Goal: Task Accomplishment & Management: Complete application form

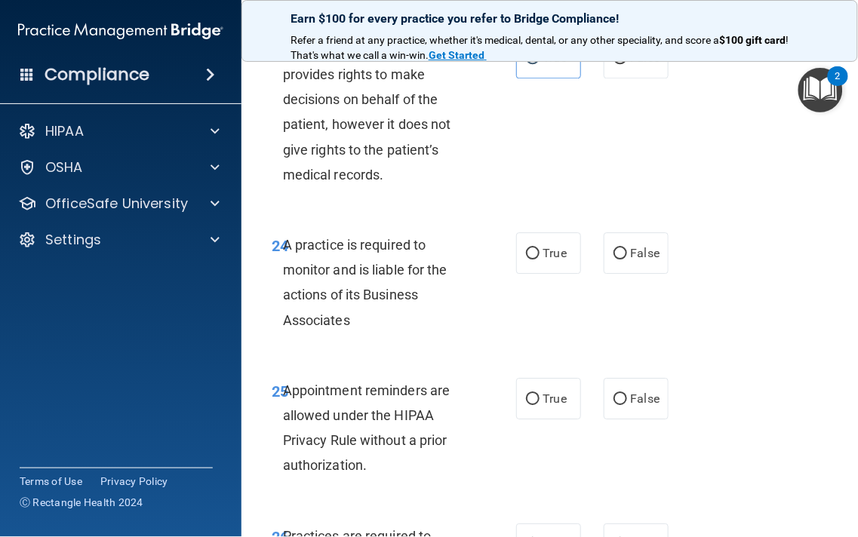
scroll to position [4127, 0]
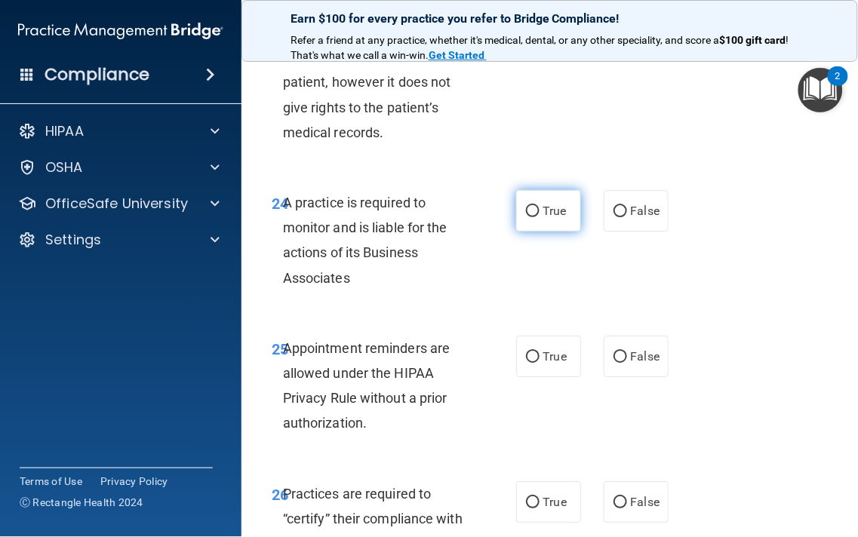
click at [528, 232] on label "True" at bounding box center [548, 210] width 65 height 41
click at [528, 217] on input "True" at bounding box center [533, 211] width 14 height 11
radio input "true"
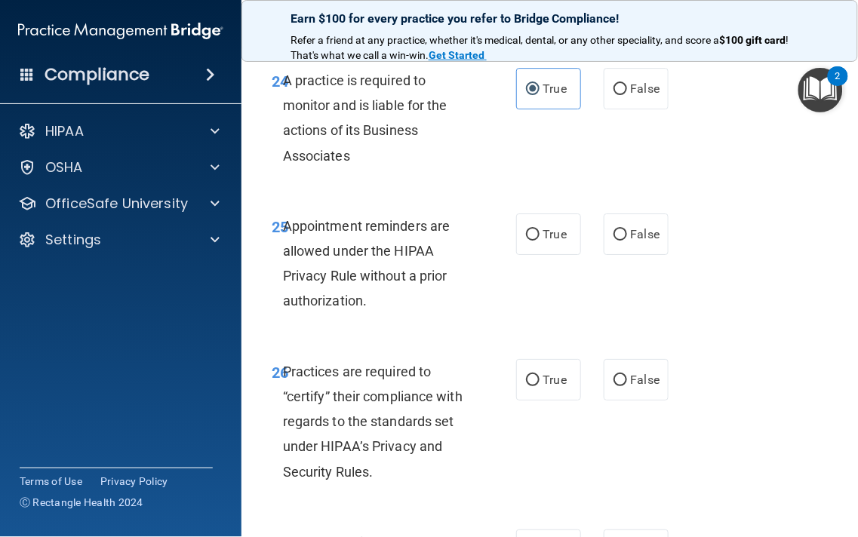
scroll to position [4252, 0]
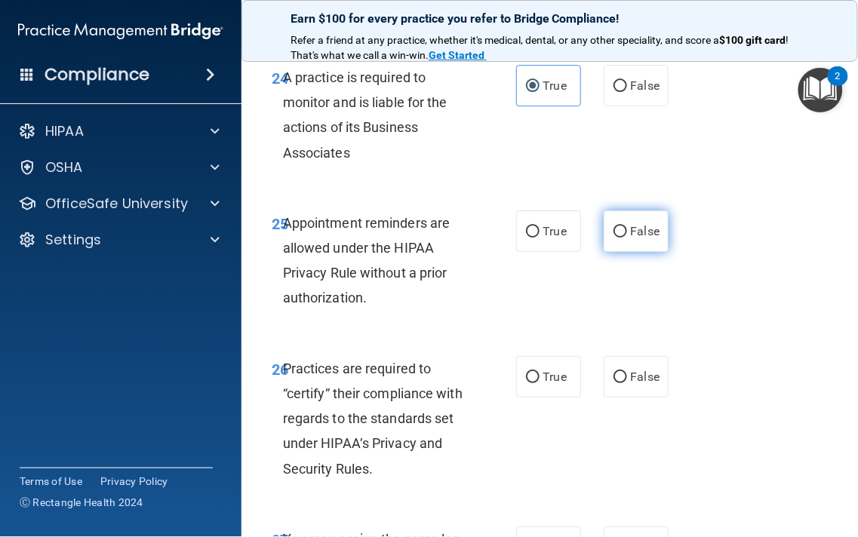
click at [615, 252] on label "False" at bounding box center [635, 230] width 65 height 41
click at [615, 238] on input "False" at bounding box center [620, 231] width 14 height 11
radio input "true"
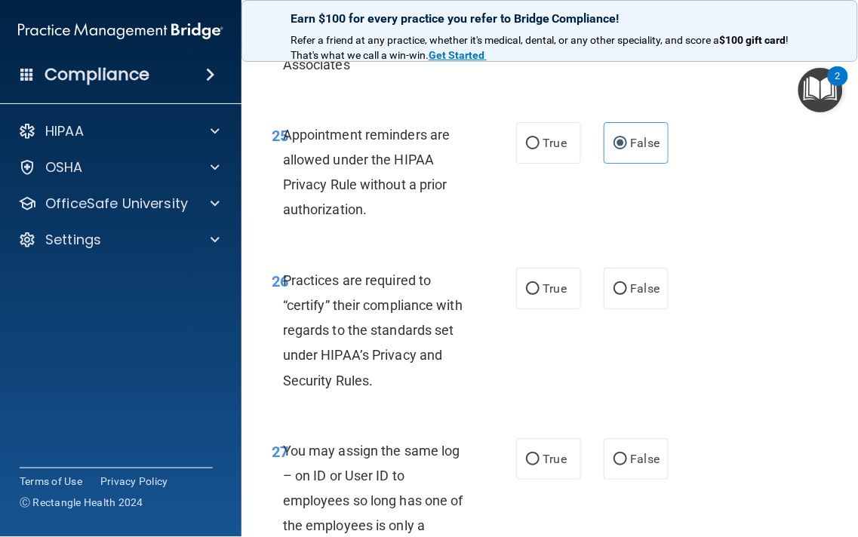
scroll to position [4357, 0]
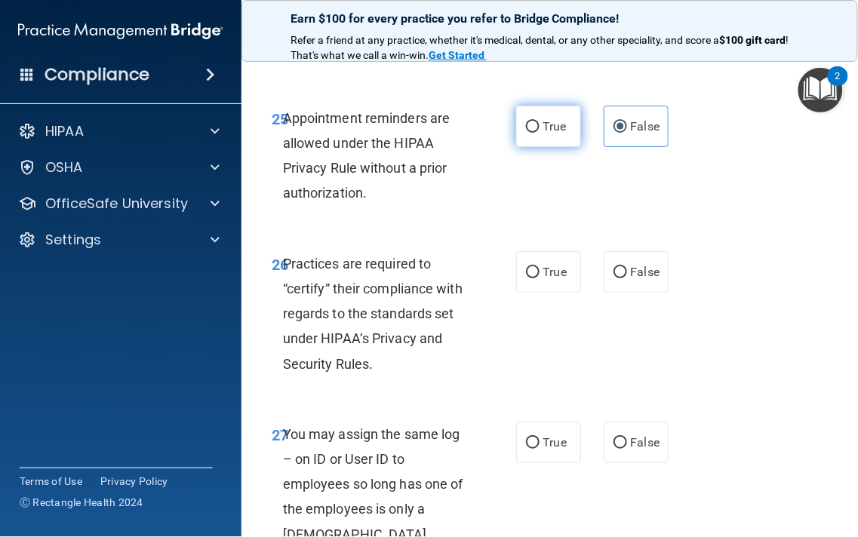
click at [548, 133] on span "True" at bounding box center [554, 126] width 23 height 14
click at [539, 133] on input "True" at bounding box center [533, 126] width 14 height 11
radio input "true"
radio input "false"
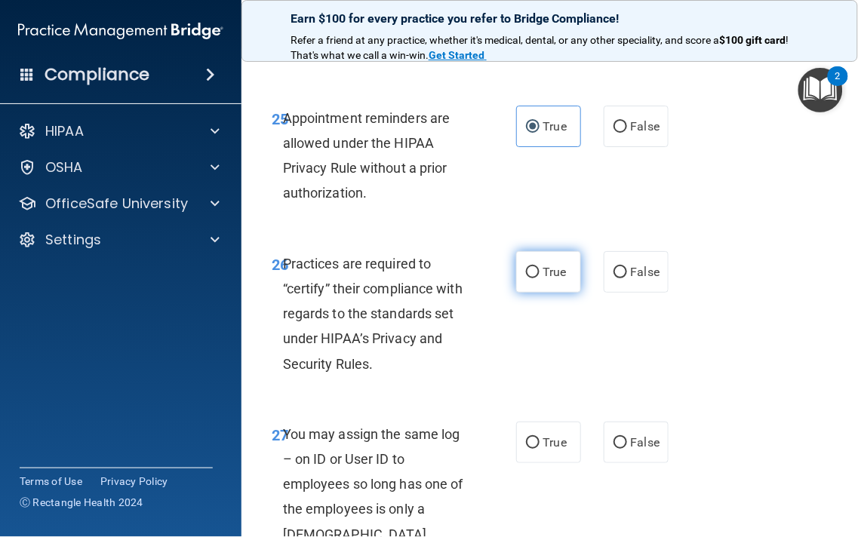
click at [526, 278] on input "True" at bounding box center [533, 272] width 14 height 11
radio input "true"
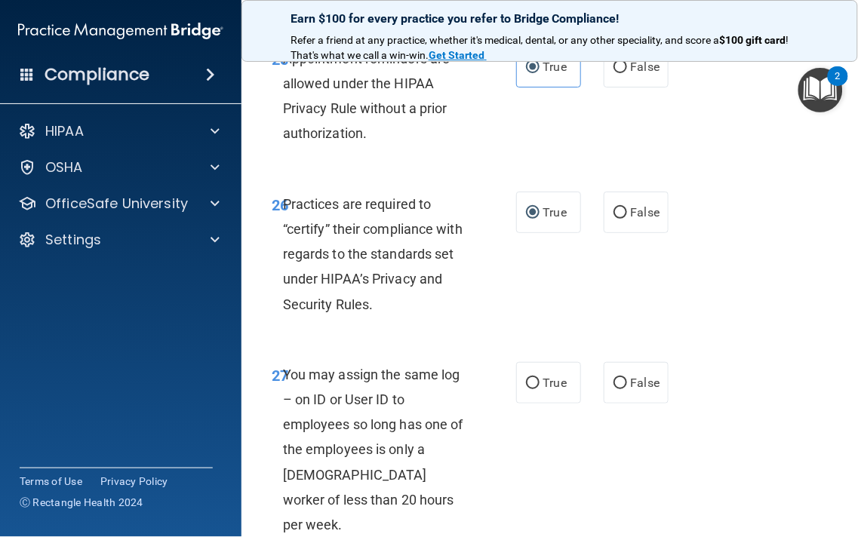
scroll to position [4483, 0]
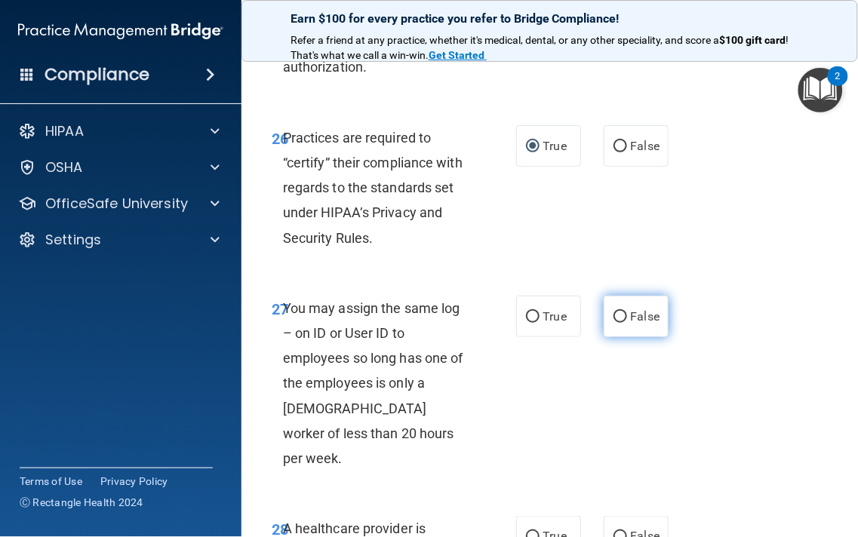
click at [619, 323] on input "False" at bounding box center [620, 316] width 14 height 11
radio input "true"
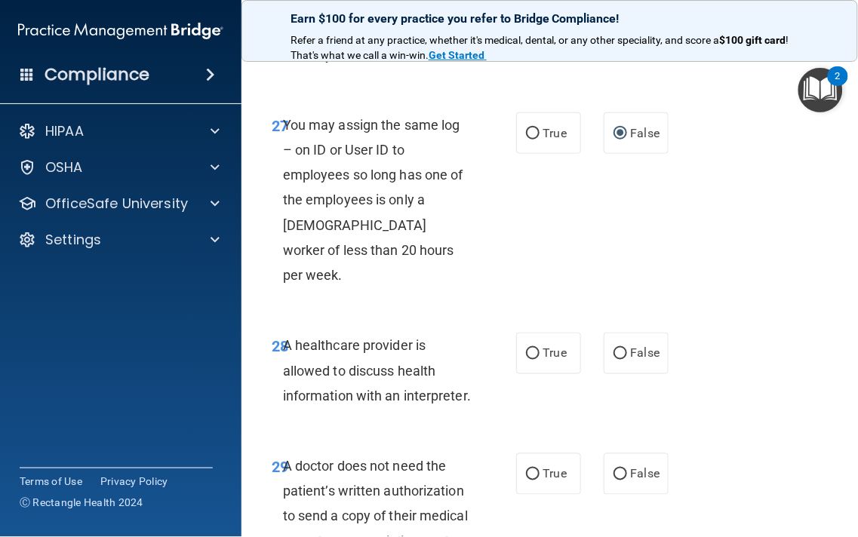
scroll to position [4672, 0]
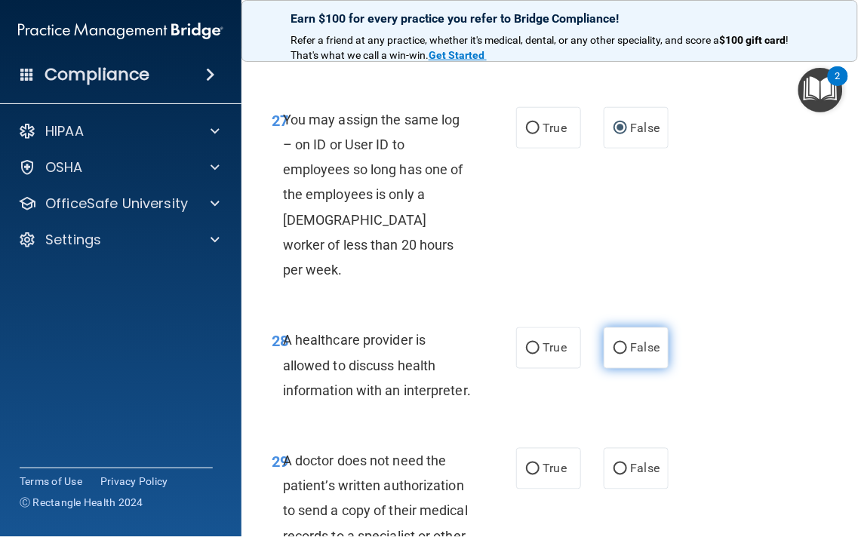
click at [613, 369] on label "False" at bounding box center [635, 347] width 65 height 41
click at [613, 354] on input "False" at bounding box center [620, 348] width 14 height 11
radio input "true"
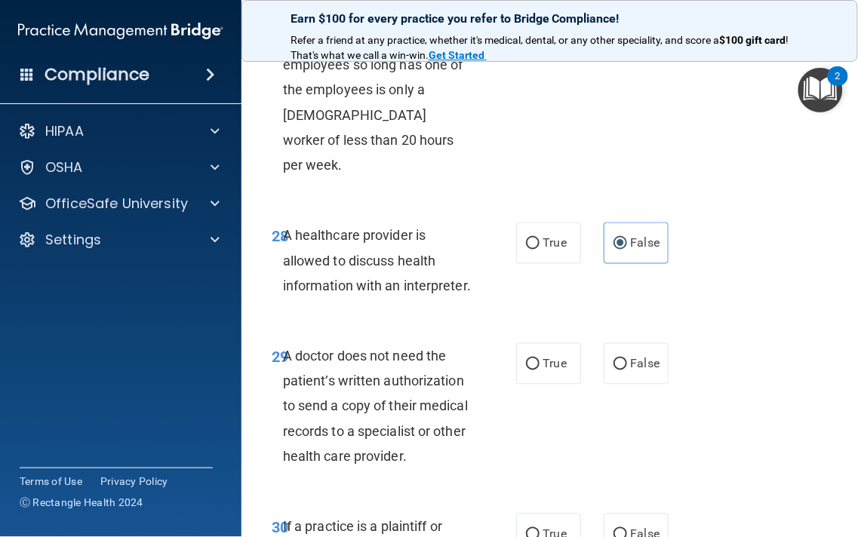
scroll to position [4797, 0]
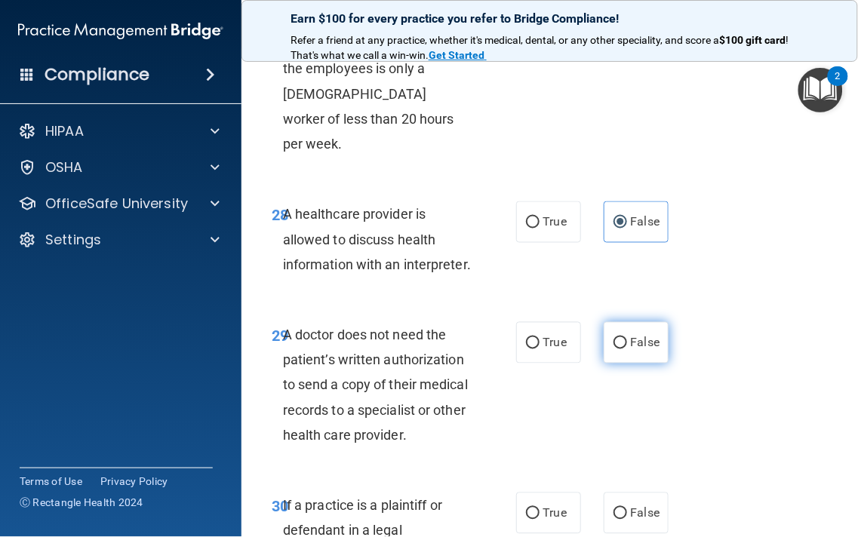
click at [619, 349] on input "False" at bounding box center [620, 343] width 14 height 11
radio input "true"
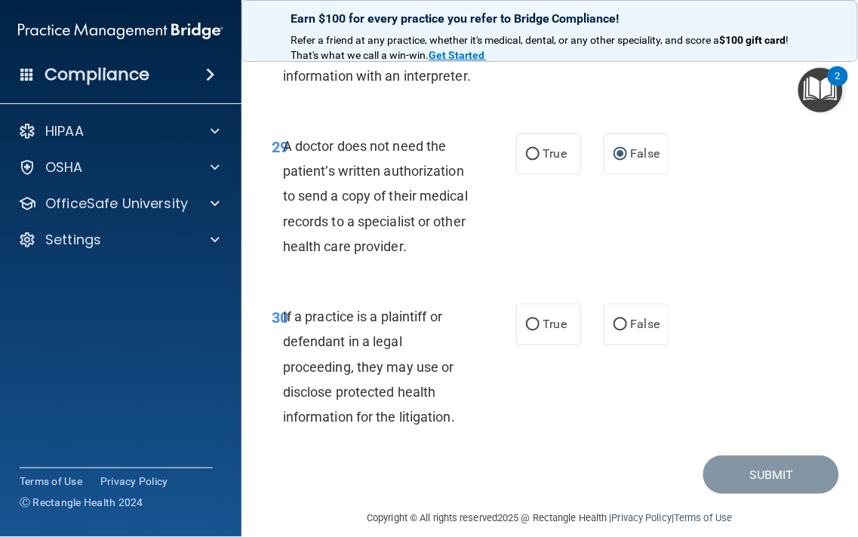
scroll to position [5006, 0]
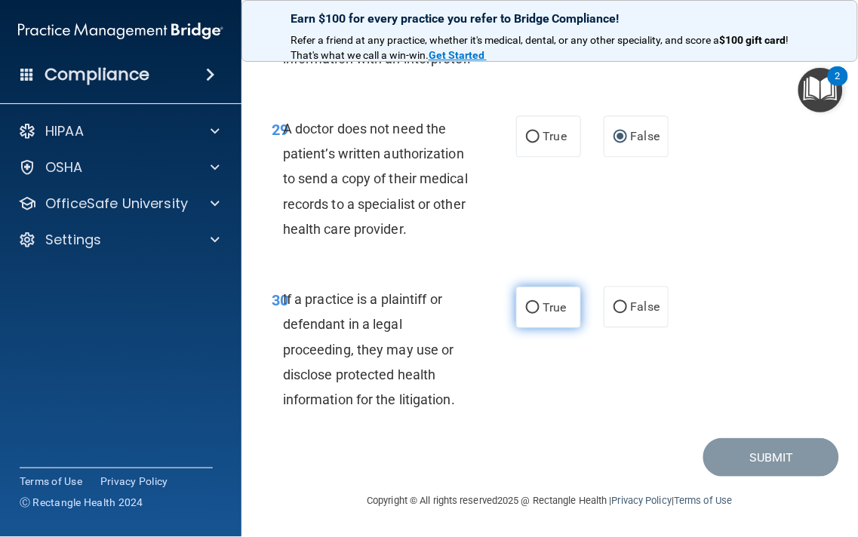
click at [528, 314] on input "True" at bounding box center [533, 307] width 14 height 11
radio input "true"
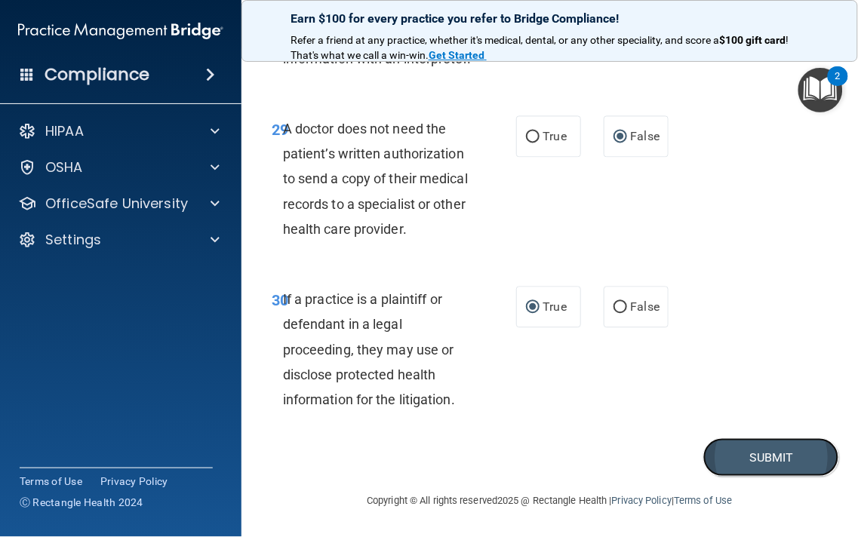
click at [719, 477] on button "Submit" at bounding box center [771, 457] width 136 height 38
